Goal: Task Accomplishment & Management: Use online tool/utility

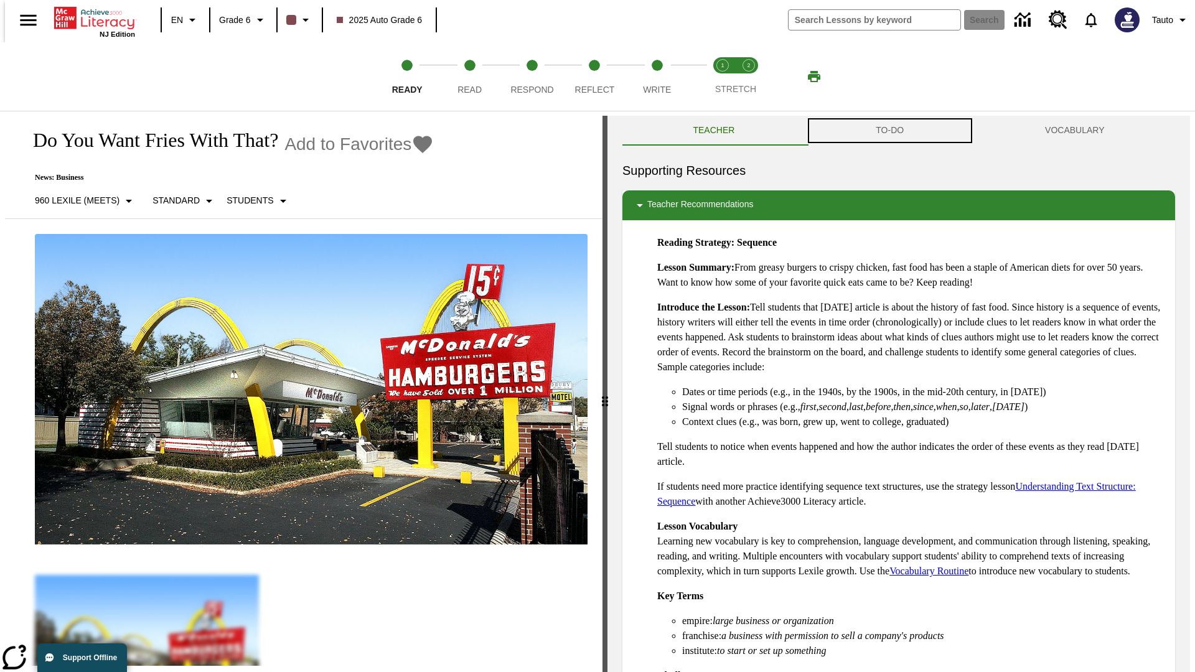
click at [890, 131] on button "TO-DO" at bounding box center [890, 131] width 169 height 30
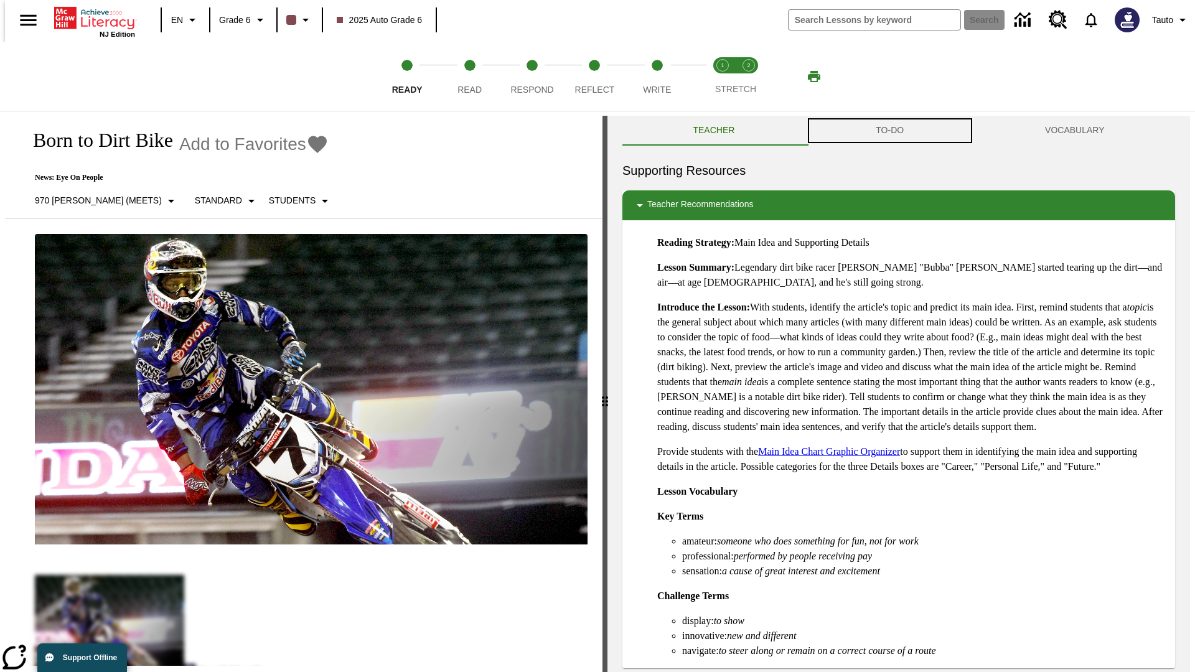
click at [890, 131] on button "TO-DO" at bounding box center [890, 131] width 169 height 30
